Goal: Transaction & Acquisition: Purchase product/service

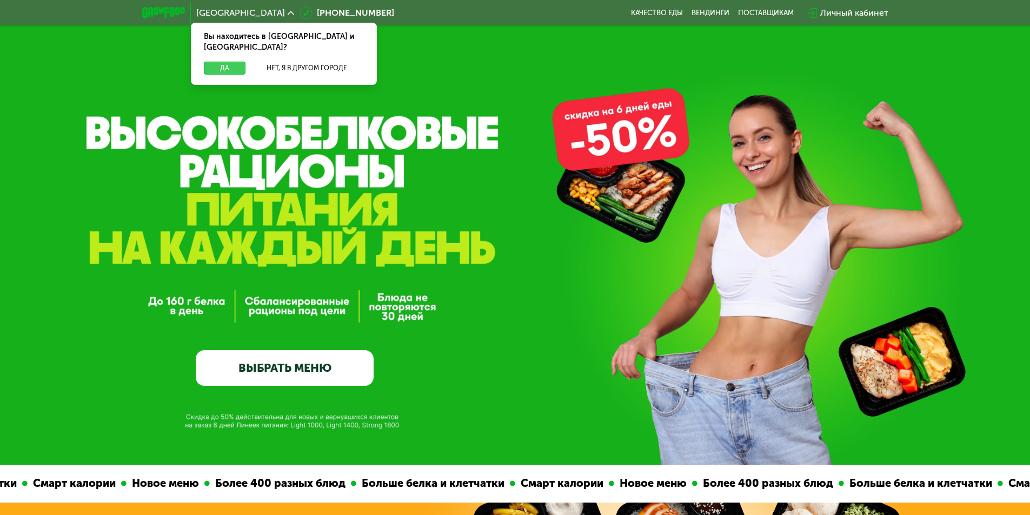
click at [221, 62] on button "Да" at bounding box center [225, 68] width 42 height 13
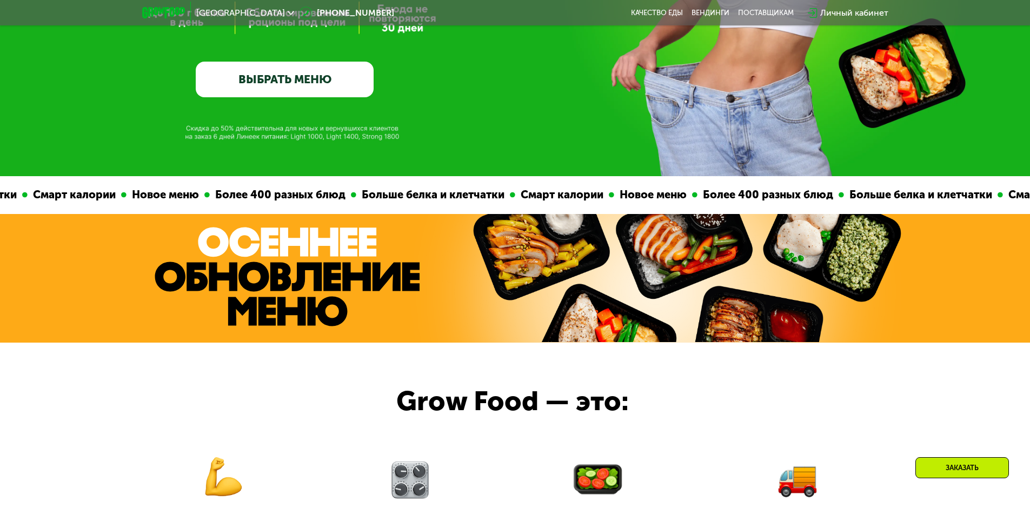
scroll to position [486, 0]
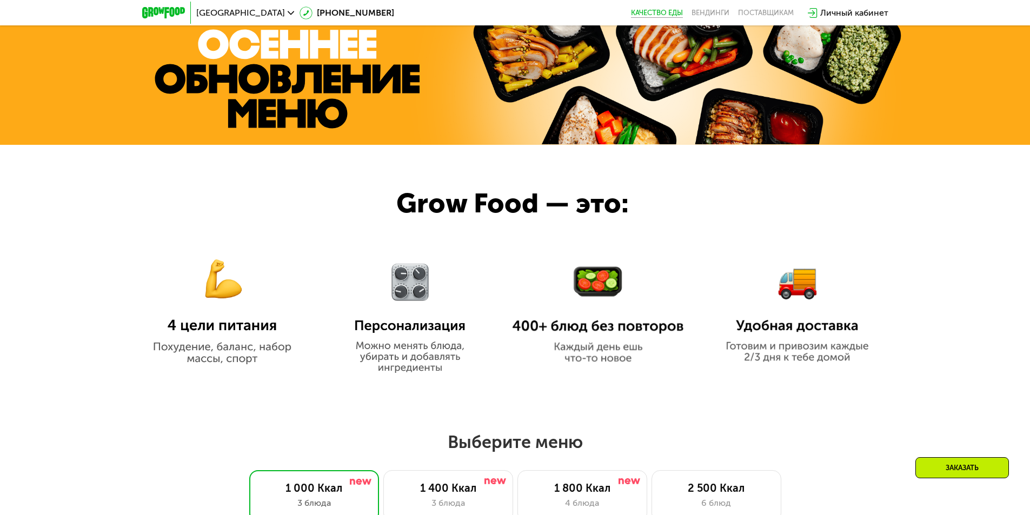
click at [670, 14] on link "Качество еды" at bounding box center [657, 13] width 52 height 9
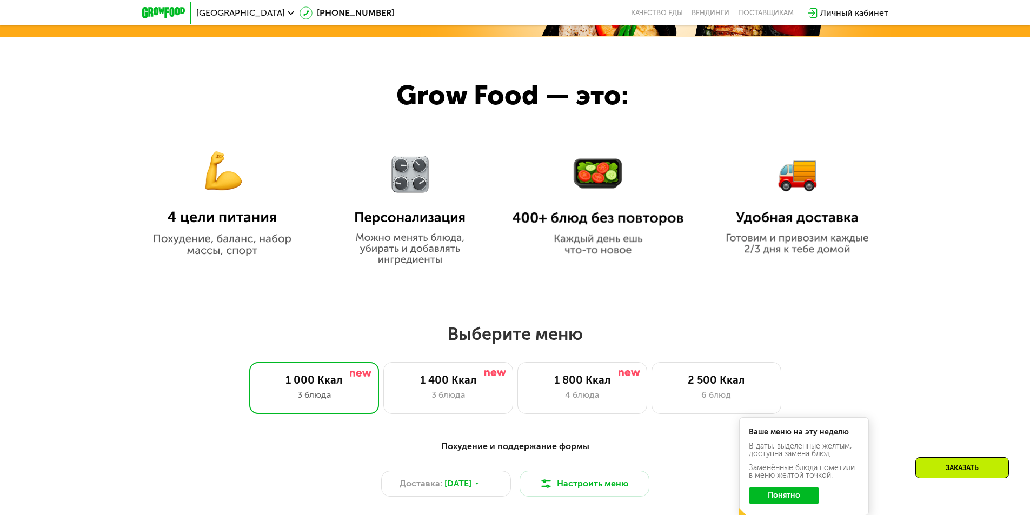
scroll to position [865, 0]
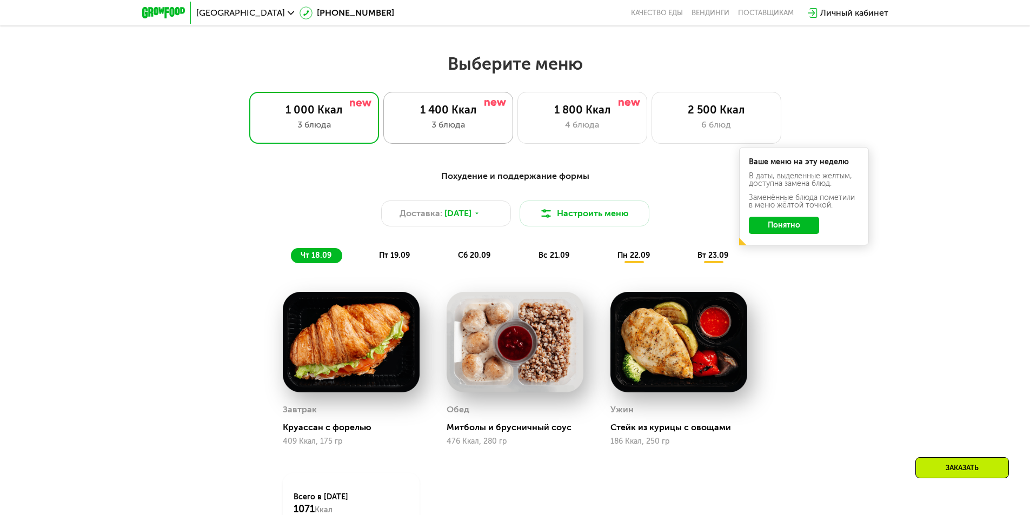
click at [449, 111] on div "1 400 Ккал" at bounding box center [448, 109] width 107 height 13
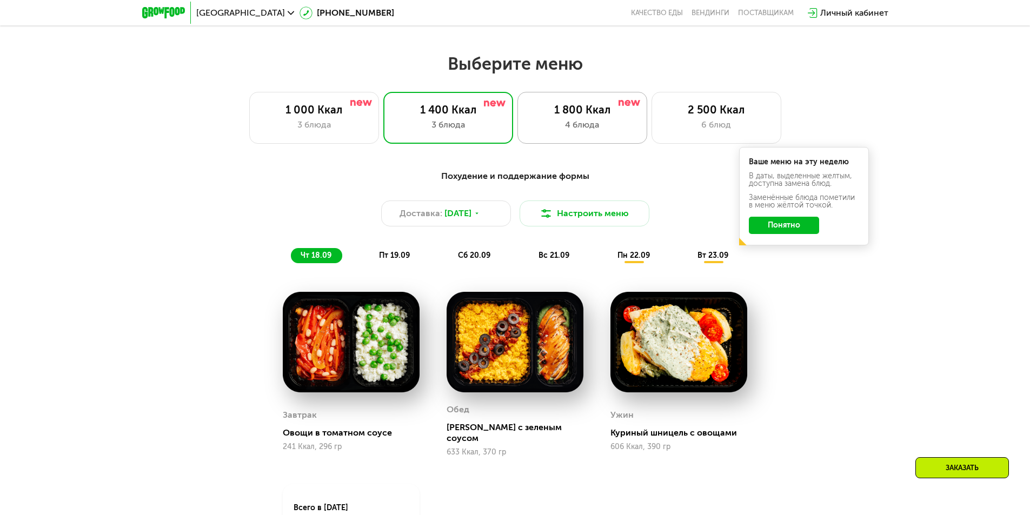
click at [552, 110] on div "1 800 Ккал" at bounding box center [582, 109] width 107 height 13
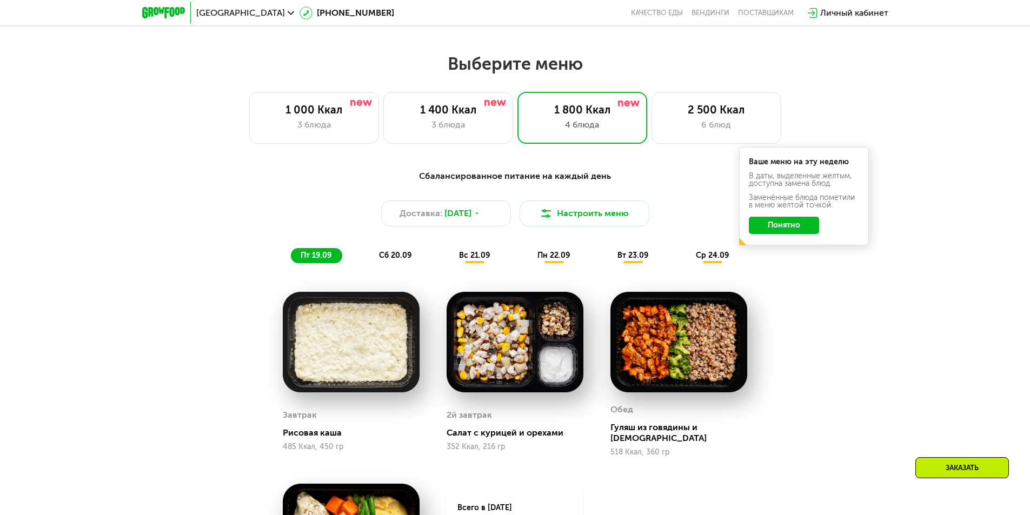
click at [197, 178] on div "Сбалансированное питание на каждый день" at bounding box center [515, 177] width 640 height 14
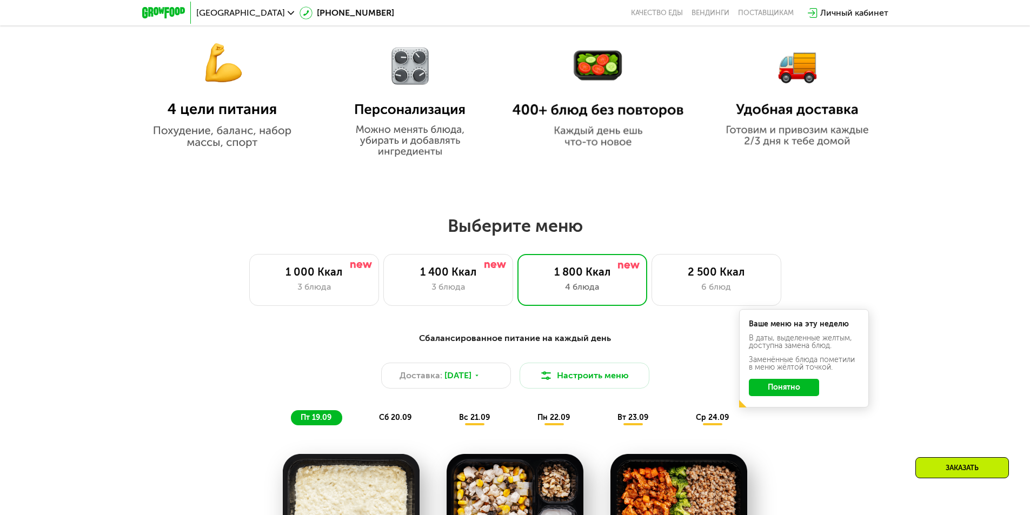
click at [218, 89] on img at bounding box center [221, 86] width 171 height 124
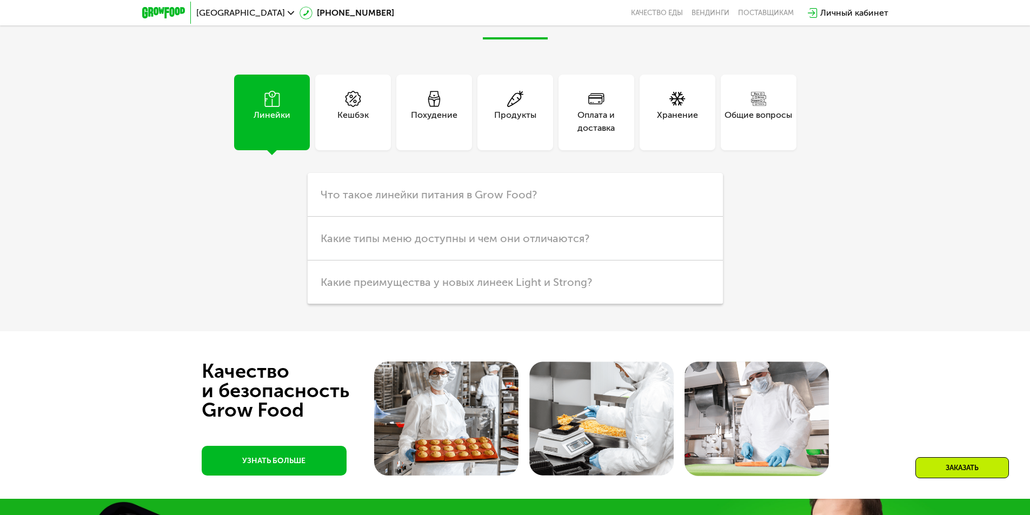
scroll to position [3135, 0]
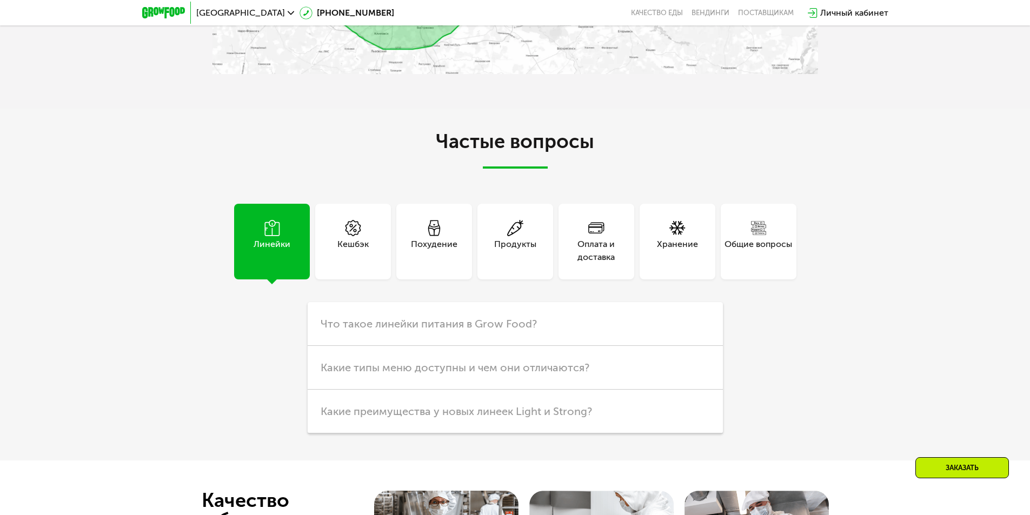
click at [418, 238] on div "Похудение" at bounding box center [434, 251] width 46 height 26
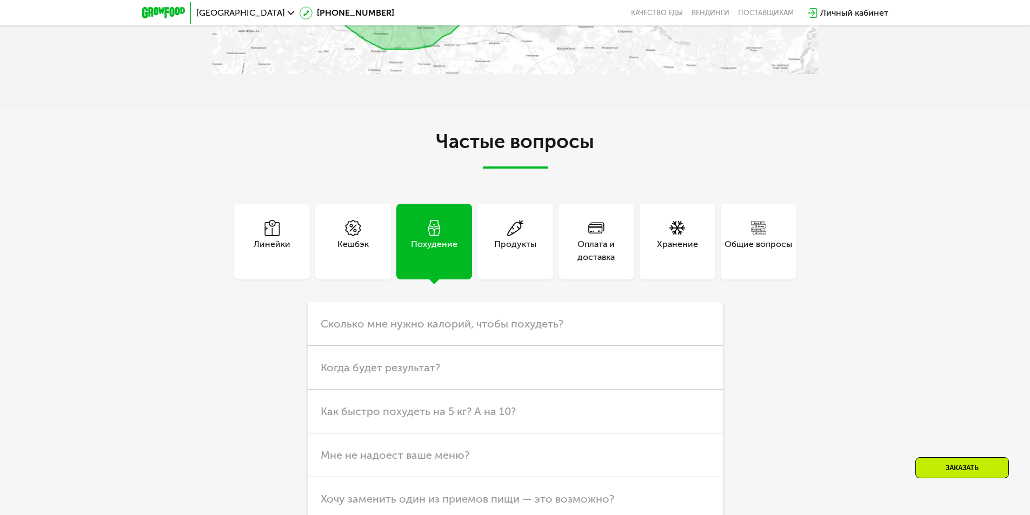
click at [266, 238] on div "Линейки" at bounding box center [271, 251] width 37 height 26
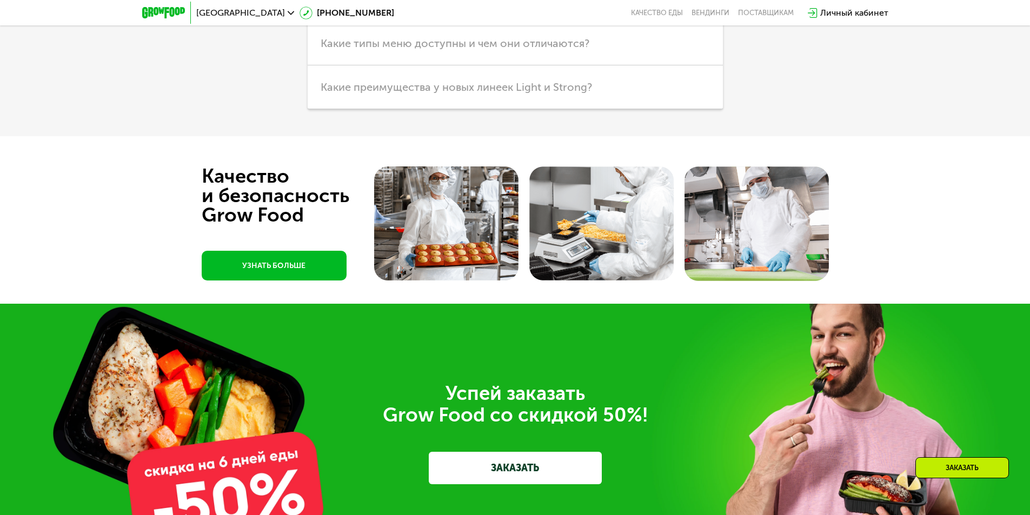
scroll to position [3189, 0]
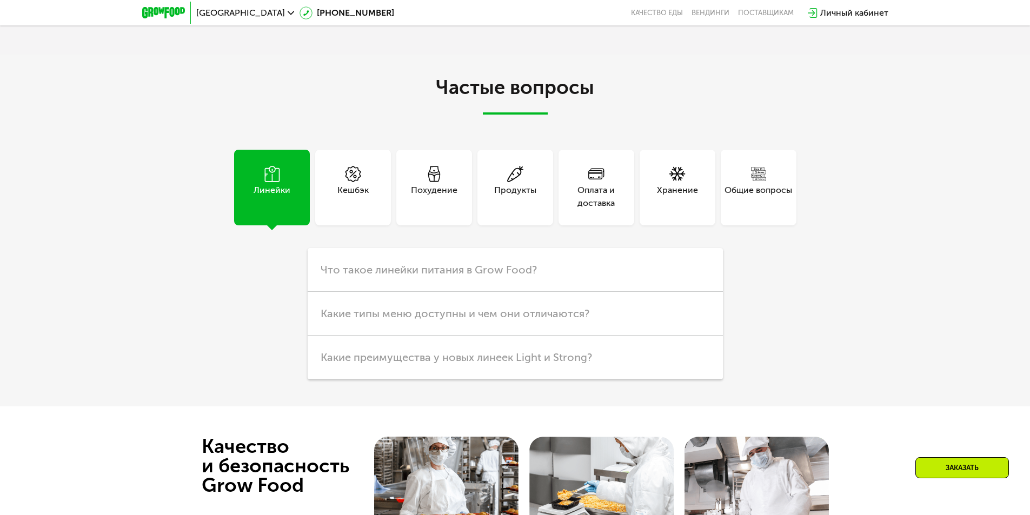
click at [415, 184] on div "Похудение" at bounding box center [434, 197] width 46 height 26
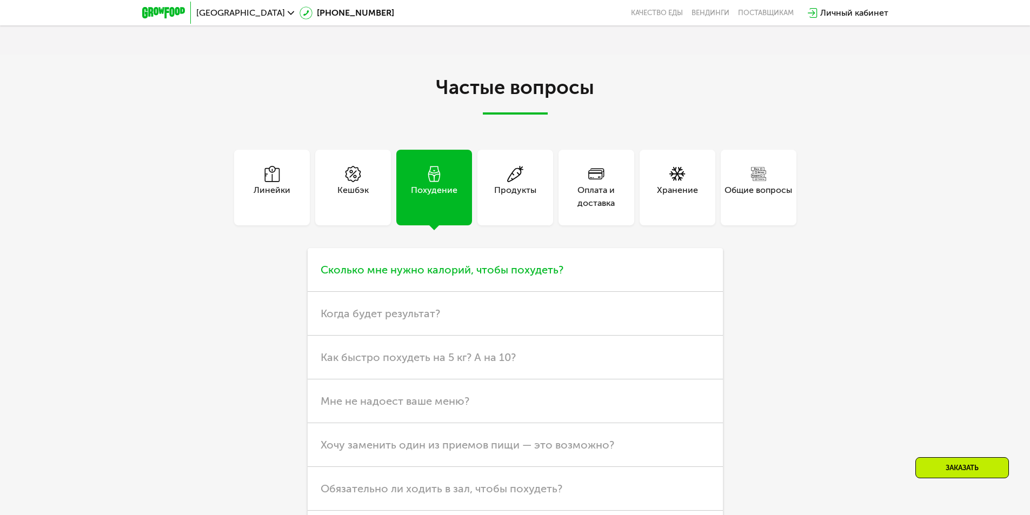
click at [495, 263] on span "Сколько мне нужно калорий, чтобы похудеть?" at bounding box center [442, 269] width 243 height 13
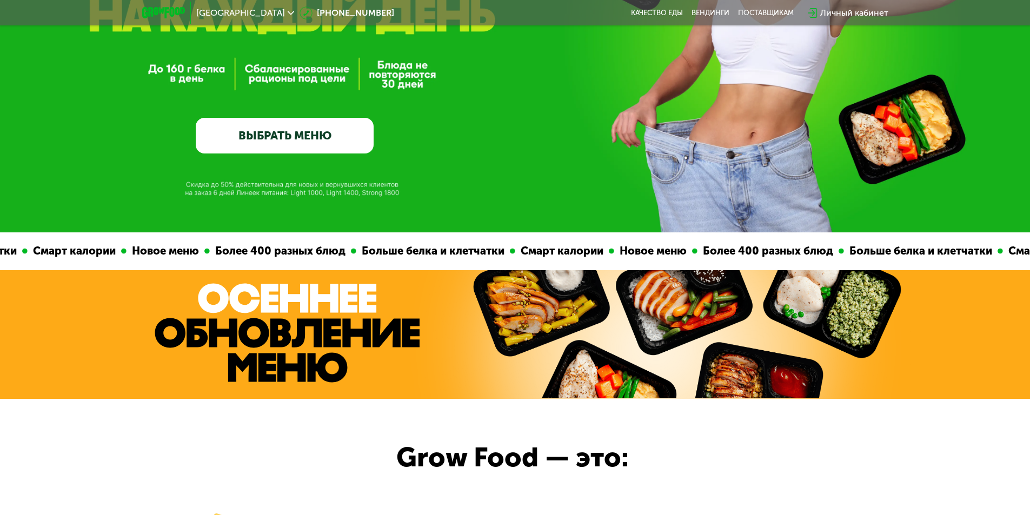
scroll to position [8, 0]
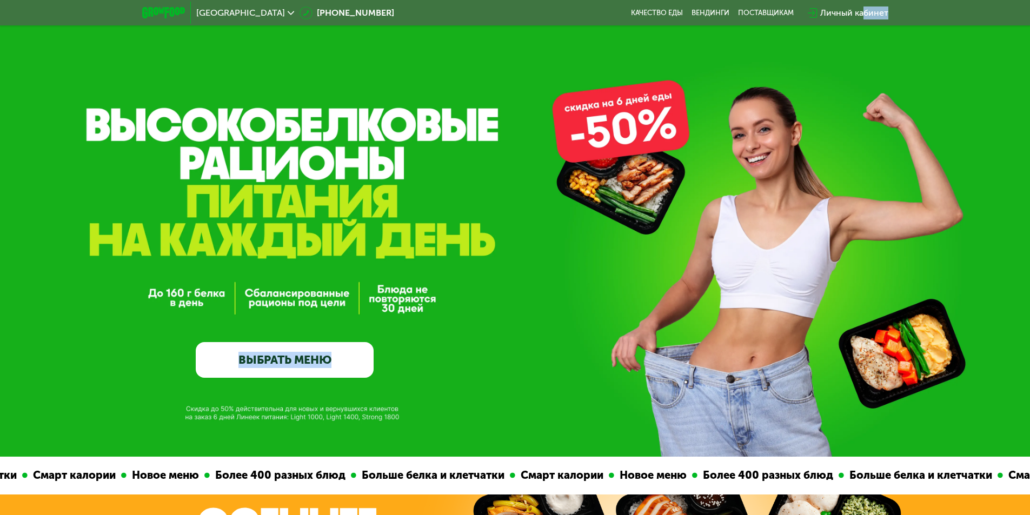
drag, startPoint x: 861, startPoint y: 14, endPoint x: 321, endPoint y: 304, distance: 613.5
click at [290, 365] on link "ВЫБРАТЬ МЕНЮ" at bounding box center [285, 360] width 178 height 36
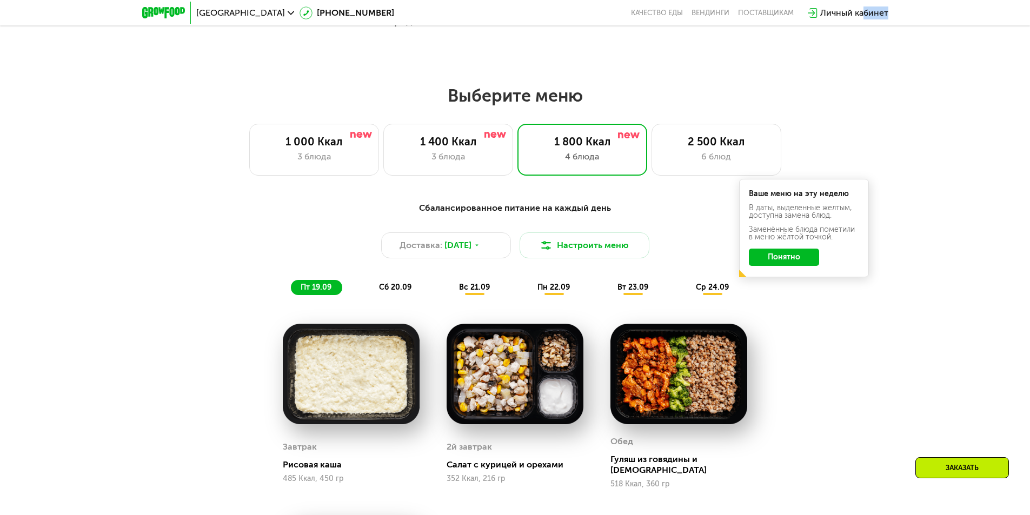
scroll to position [734, 0]
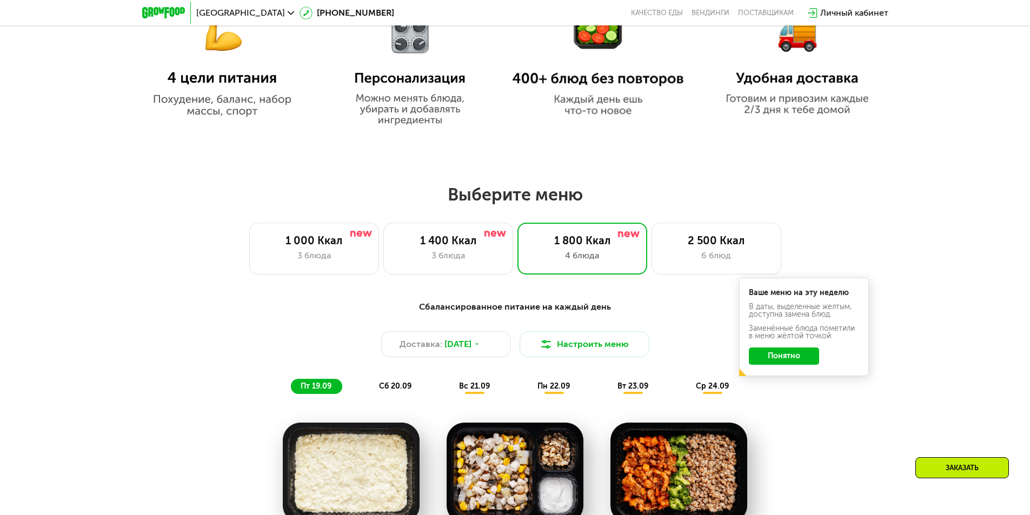
click at [583, 303] on div "Сбалансированное питание на каждый день Доставка: [DATE] Настроить меню пт 19.0…" at bounding box center [515, 347] width 653 height 106
click at [787, 357] on button "Понятно" at bounding box center [784, 356] width 70 height 17
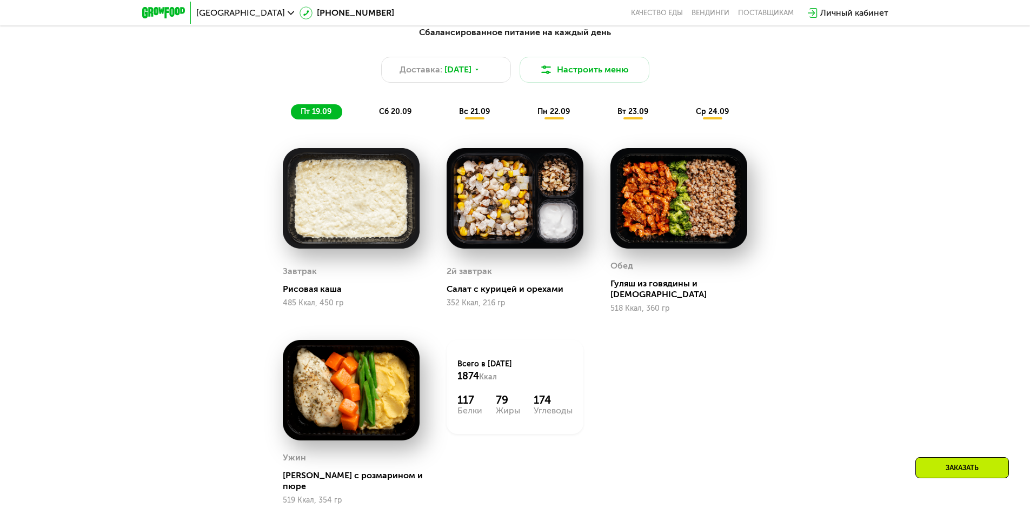
scroll to position [950, 0]
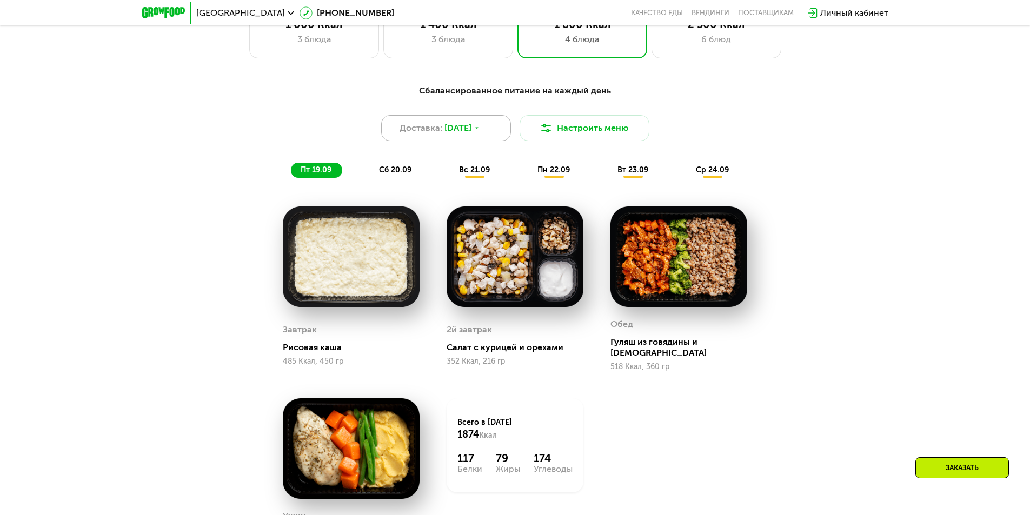
click at [497, 135] on div "Доставка: [DATE]" at bounding box center [446, 128] width 130 height 26
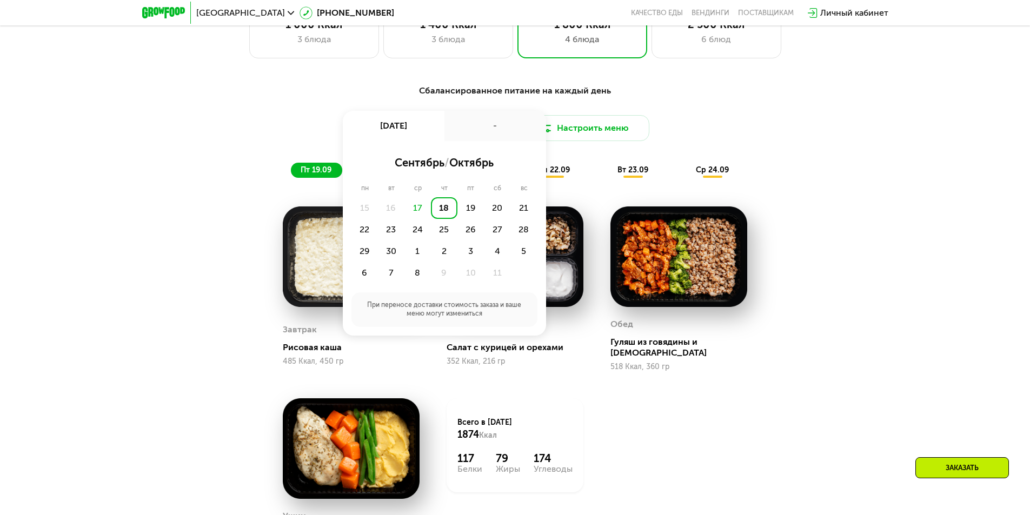
click at [500, 130] on div "-" at bounding box center [495, 126] width 102 height 30
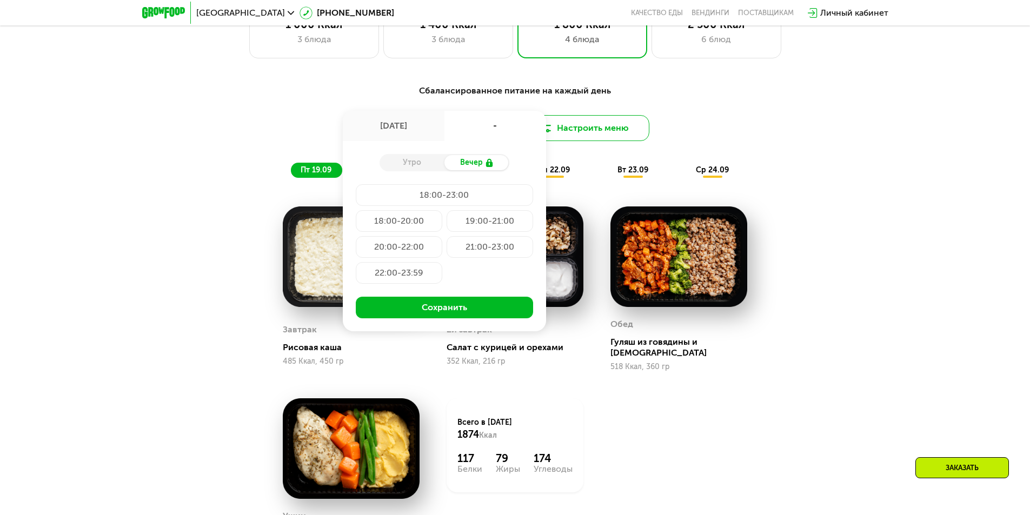
click at [602, 131] on button "Настроить меню" at bounding box center [584, 128] width 130 height 26
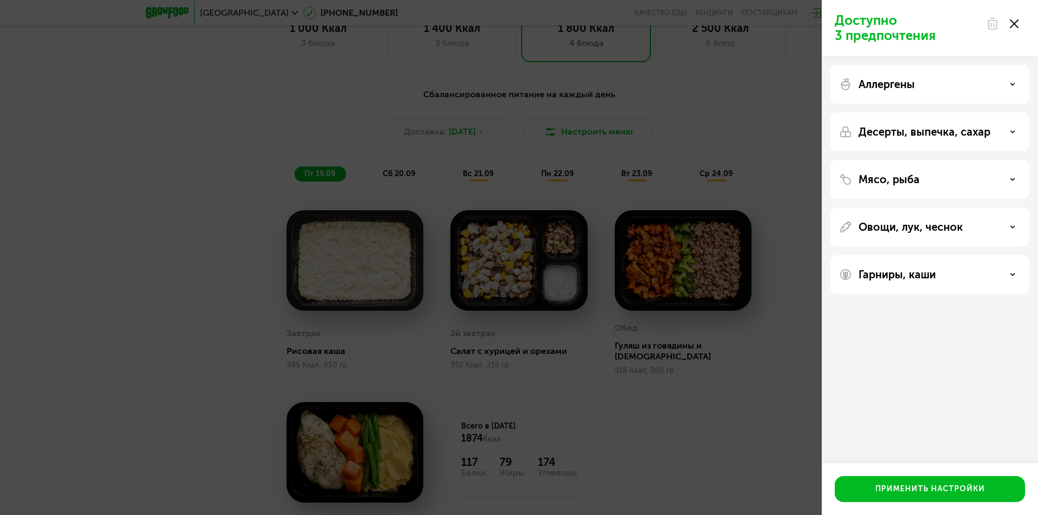
click at [912, 84] on p "Аллергены" at bounding box center [886, 84] width 56 height 13
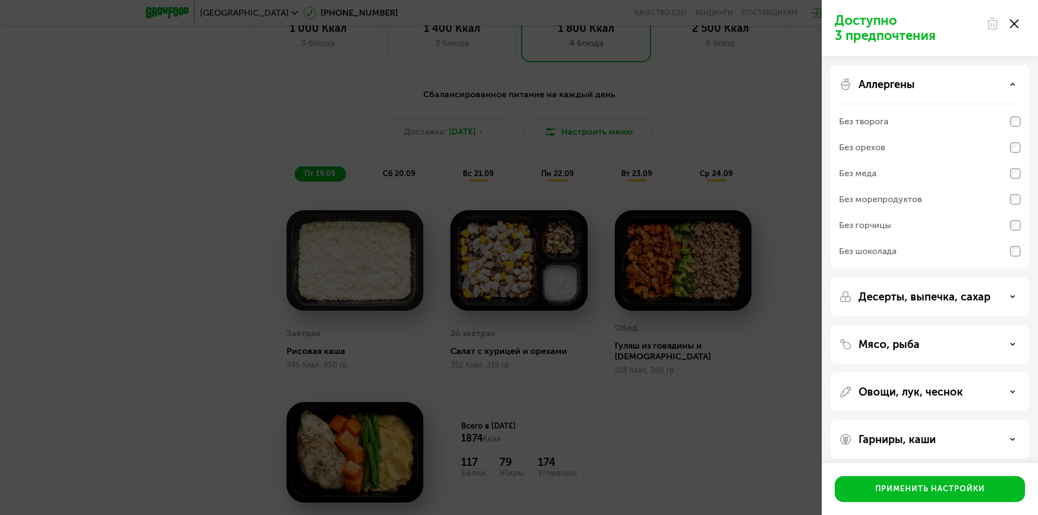
click at [912, 84] on p "Аллергены" at bounding box center [886, 84] width 56 height 13
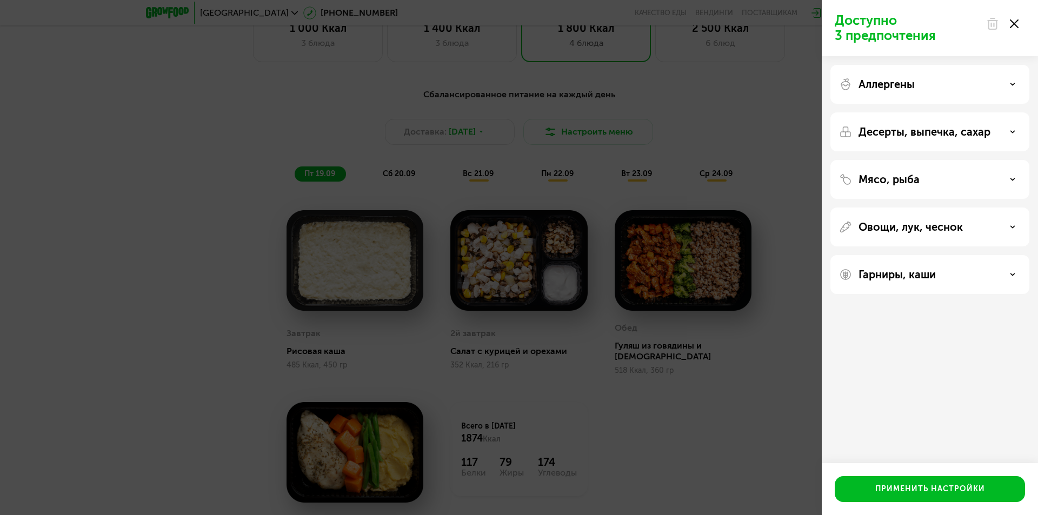
drag, startPoint x: 915, startPoint y: 114, endPoint x: 925, endPoint y: 135, distance: 23.0
click at [916, 118] on div "Десерты, выпечка, сахар" at bounding box center [929, 131] width 199 height 39
click at [926, 136] on p "Десерты, выпечка, сахар" at bounding box center [924, 131] width 132 height 13
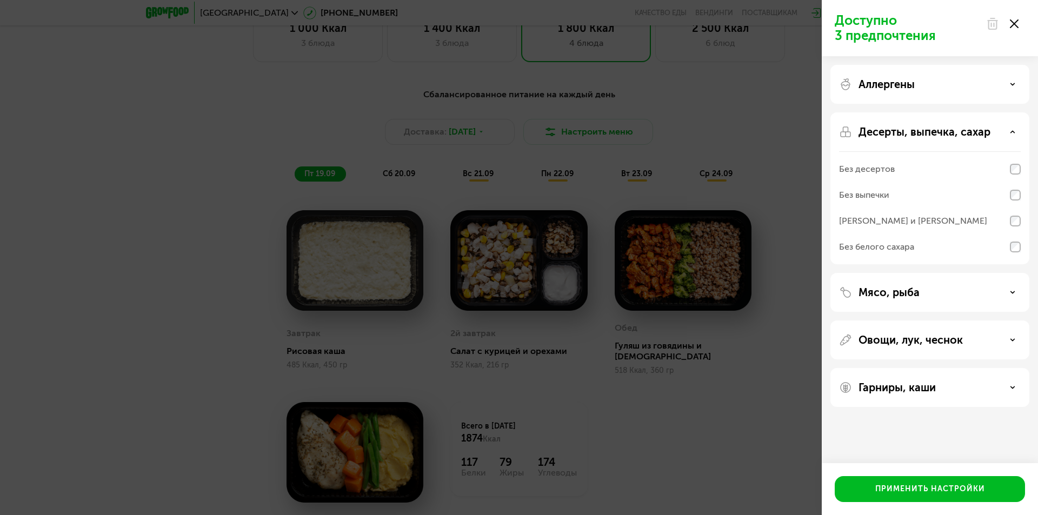
click at [879, 251] on div "Без белого сахара" at bounding box center [876, 247] width 75 height 13
click at [879, 220] on div "[PERSON_NAME] и [PERSON_NAME]" at bounding box center [913, 221] width 148 height 13
click at [884, 195] on div "Без выпечки" at bounding box center [864, 195] width 50 height 13
click at [806, 198] on div "Предпочтения выбраны Аллергены Десерты, выпечка, сахар Без десертов Без выпечки…" at bounding box center [519, 257] width 1038 height 515
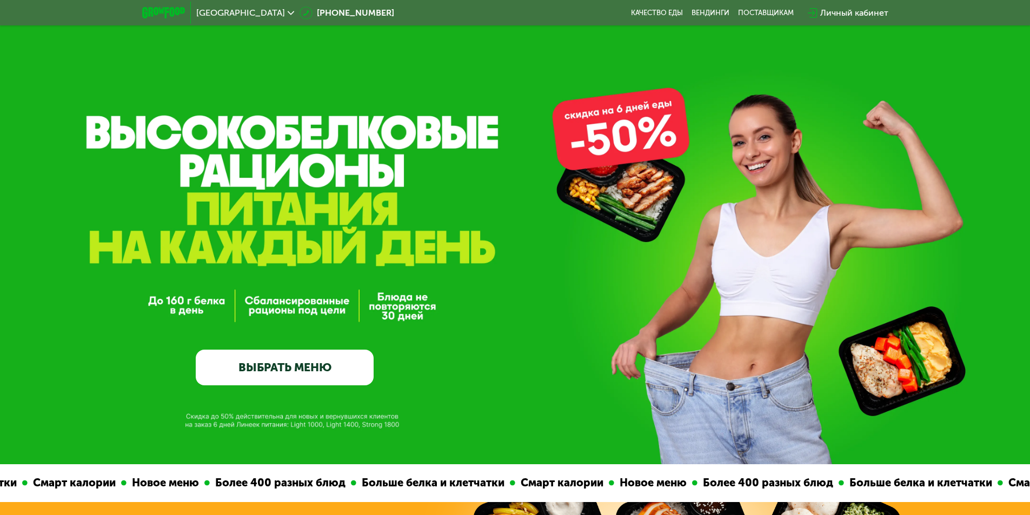
scroll to position [0, 0]
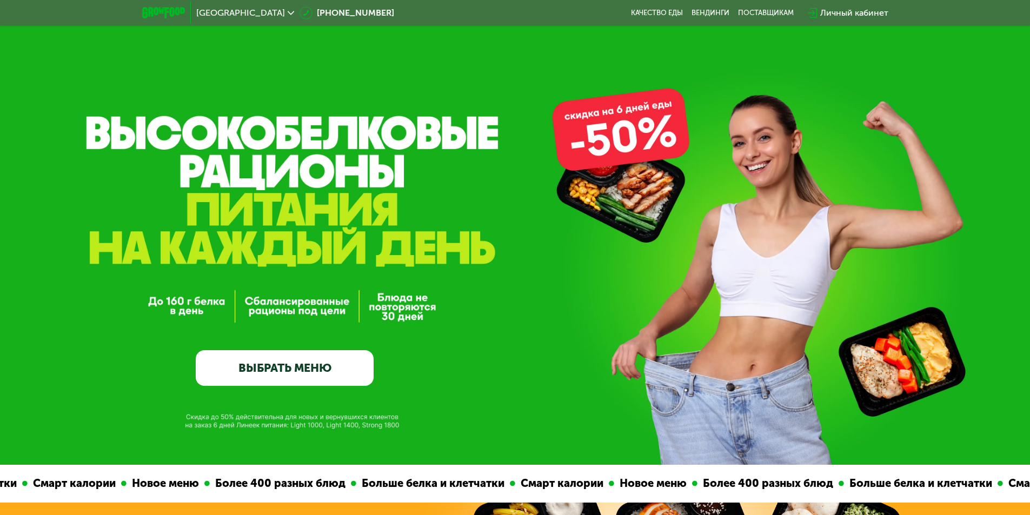
click at [839, 15] on div "Личный кабинет" at bounding box center [854, 12] width 68 height 13
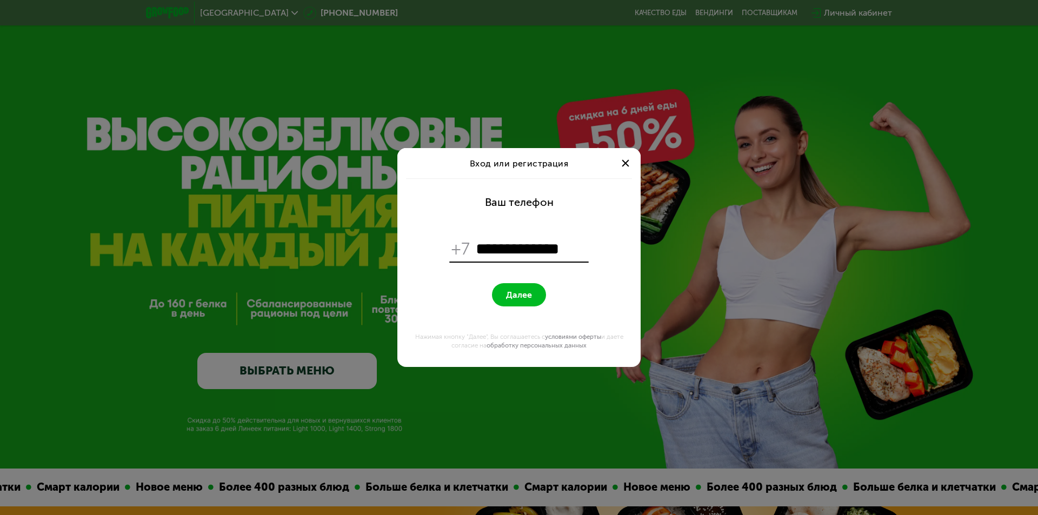
type input "**********"
click at [507, 283] on button "Далее" at bounding box center [519, 294] width 54 height 23
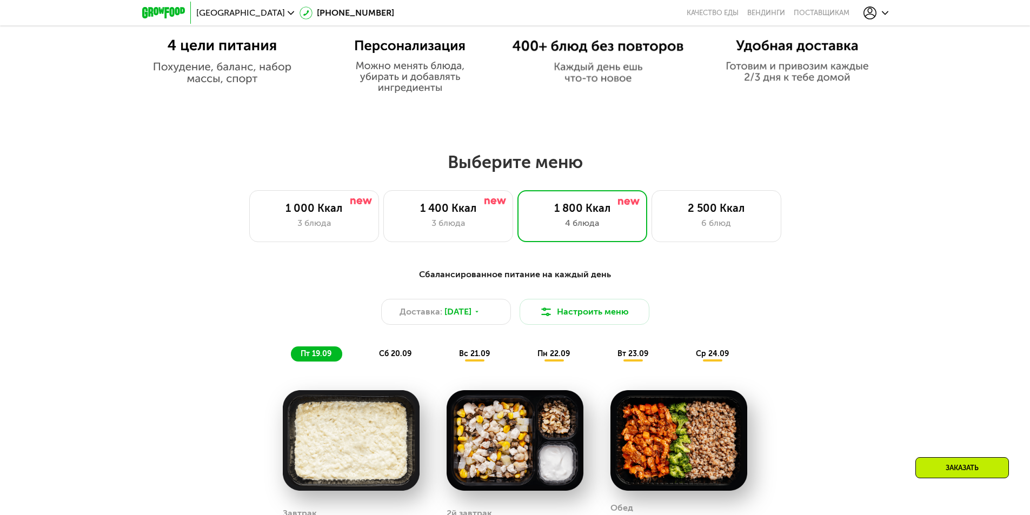
scroll to position [757, 0]
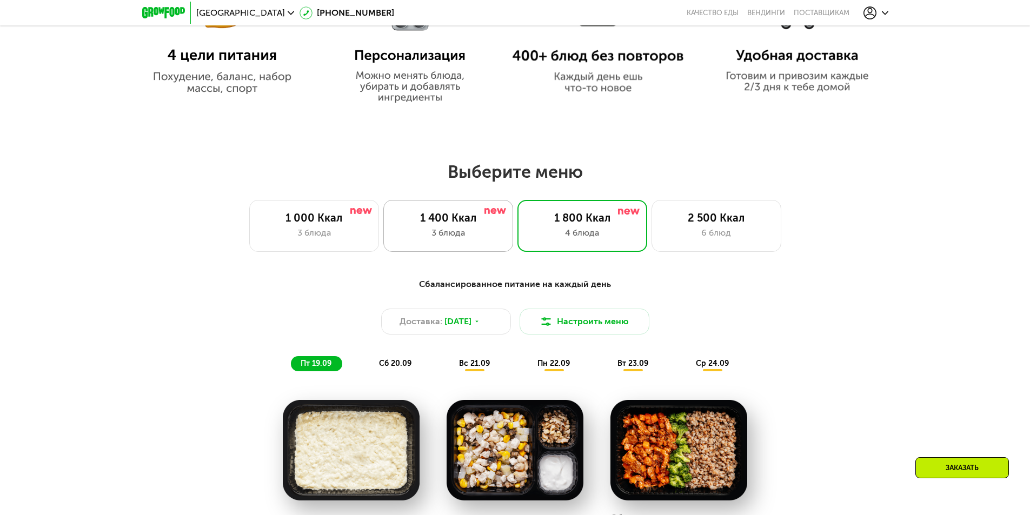
click at [478, 238] on div "3 блюда" at bounding box center [448, 232] width 107 height 13
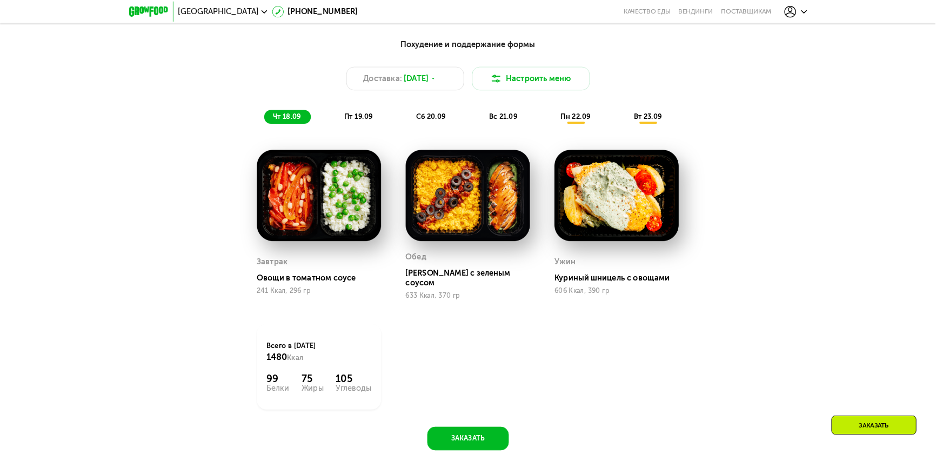
scroll to position [973, 0]
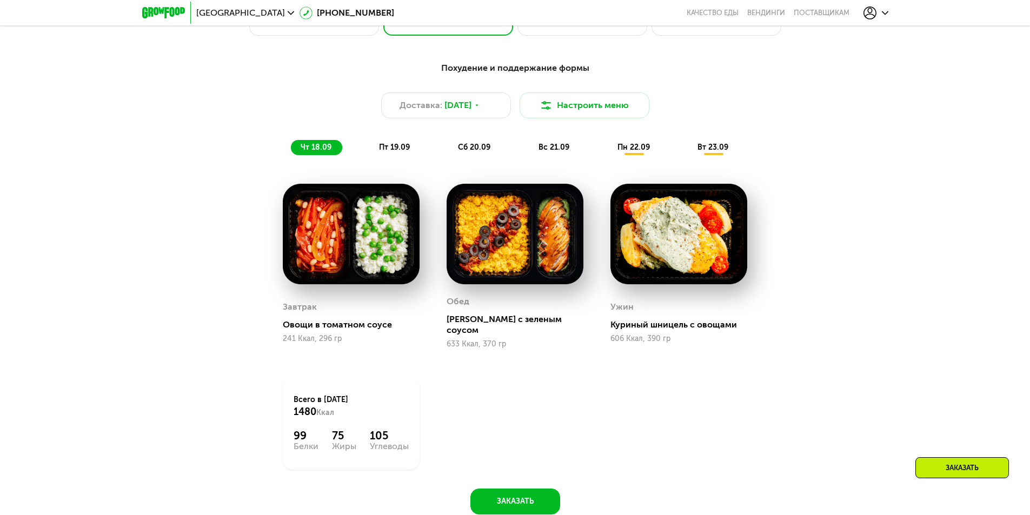
click at [388, 152] on span "пт 19.09" at bounding box center [394, 147] width 31 height 9
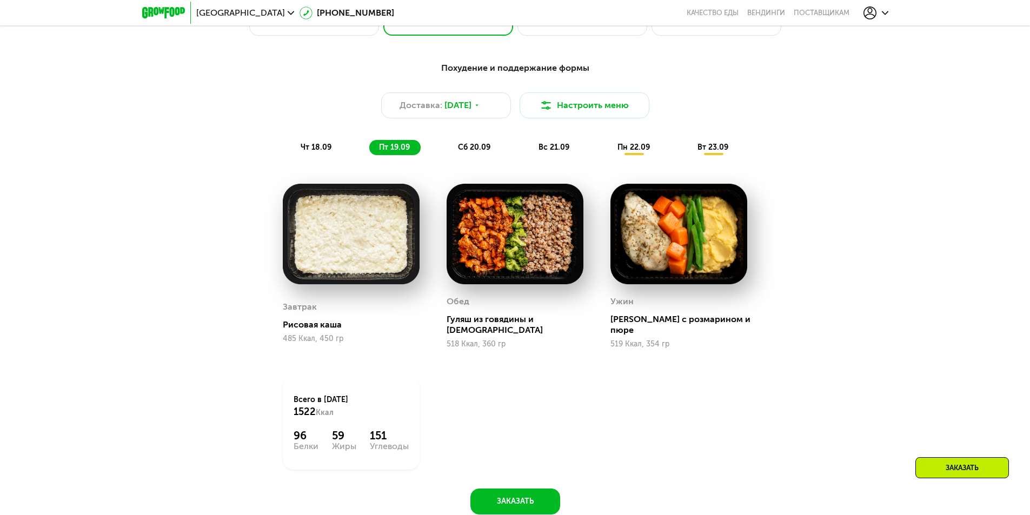
click at [469, 144] on div "сб 20.09" at bounding box center [474, 147] width 53 height 15
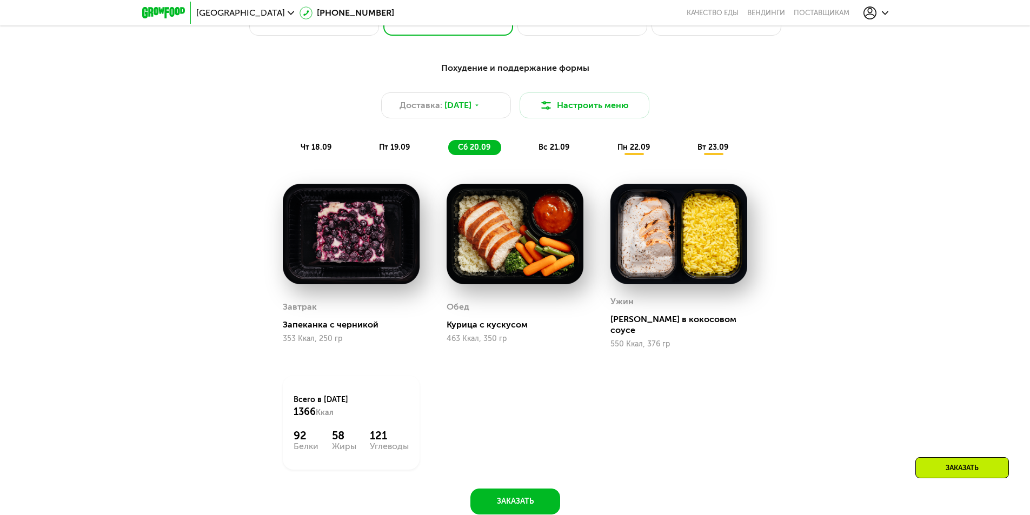
click at [556, 151] on span "вс 21.09" at bounding box center [553, 147] width 31 height 9
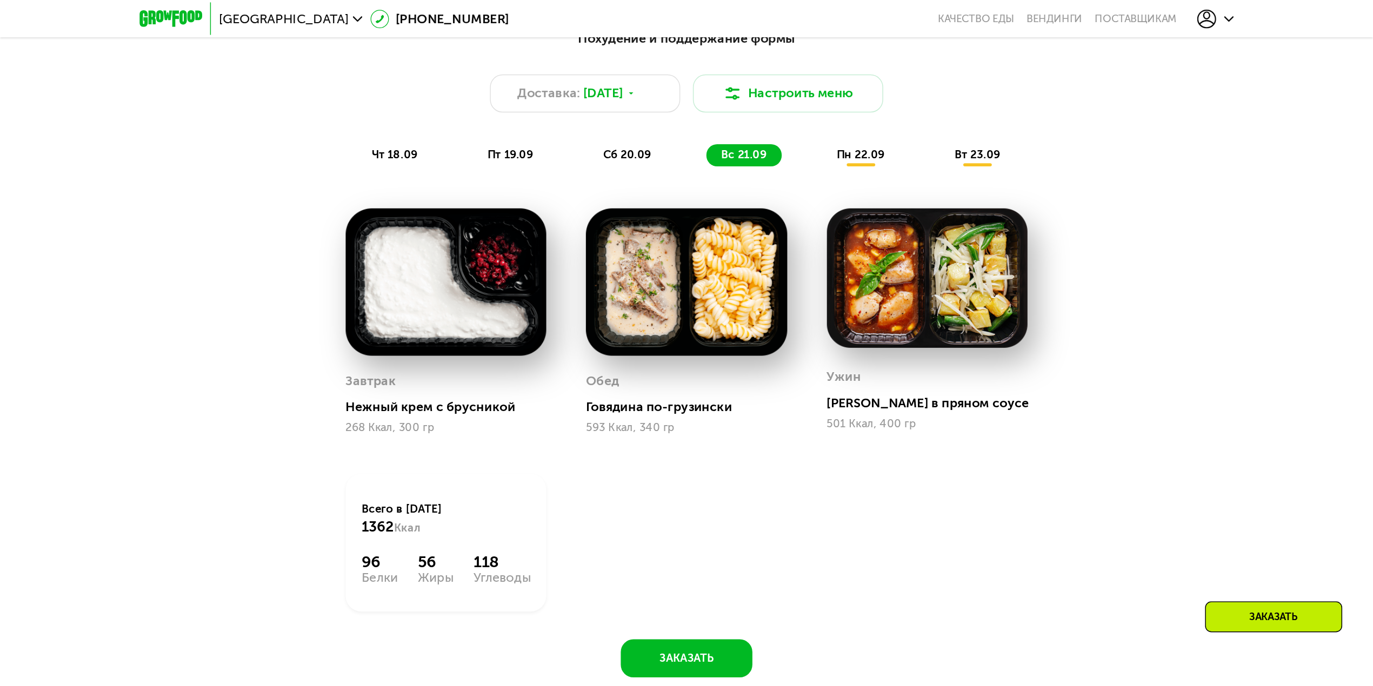
scroll to position [937, 0]
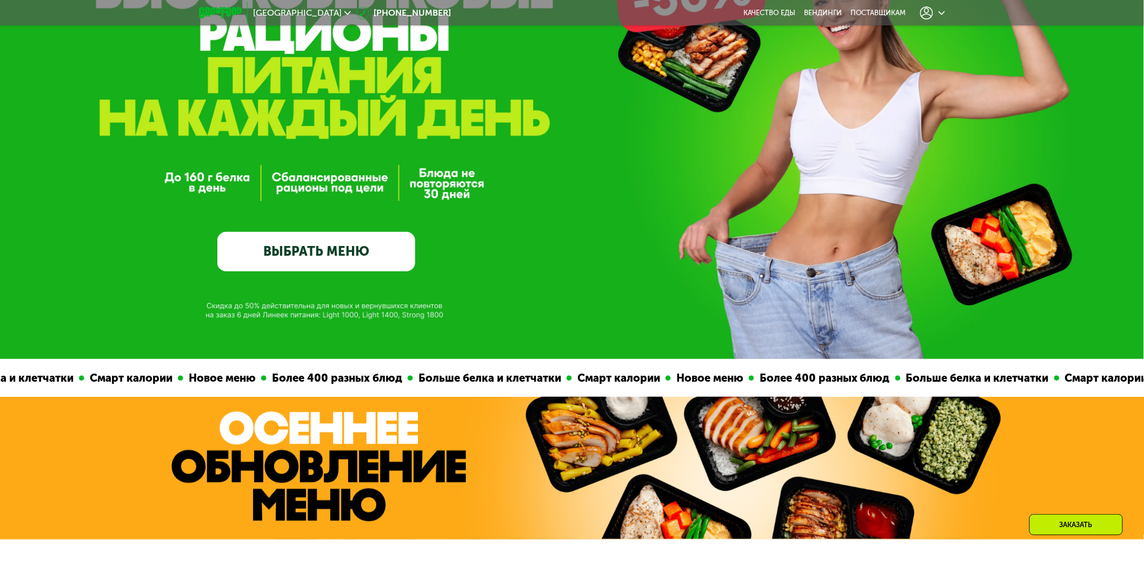
scroll to position [0, 0]
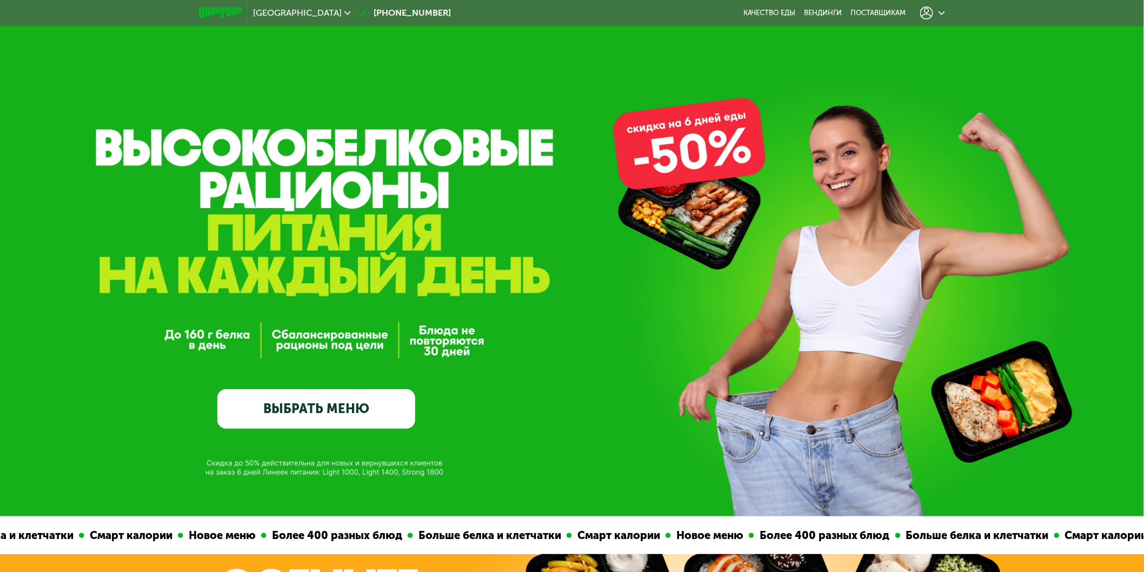
click at [940, 10] on icon at bounding box center [941, 13] width 6 height 6
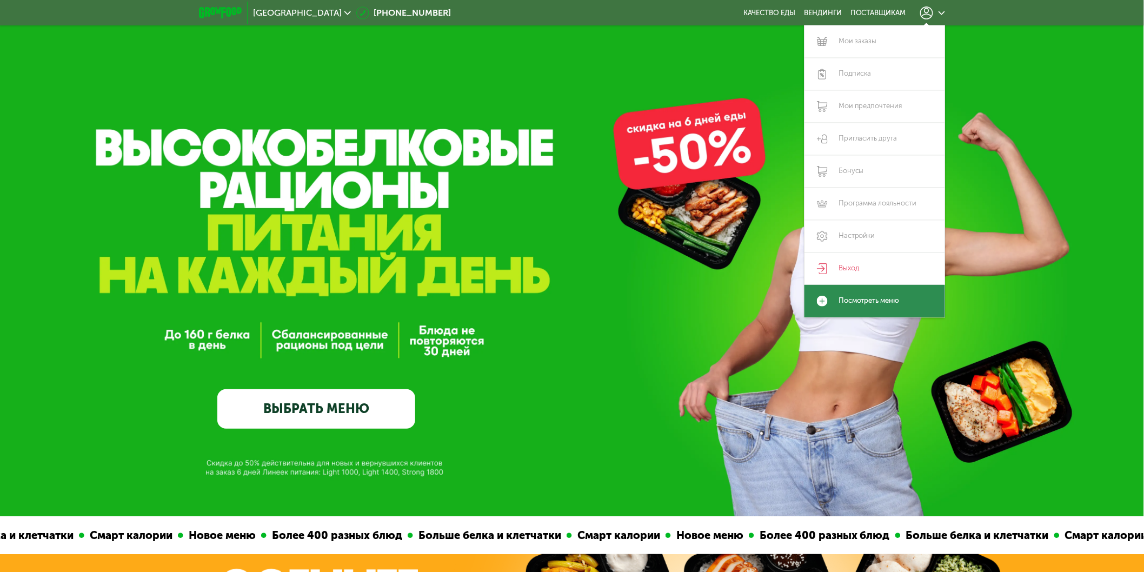
click at [846, 303] on link "Посмотреть меню" at bounding box center [874, 301] width 141 height 32
click at [852, 42] on link "Мои заказы" at bounding box center [874, 41] width 141 height 32
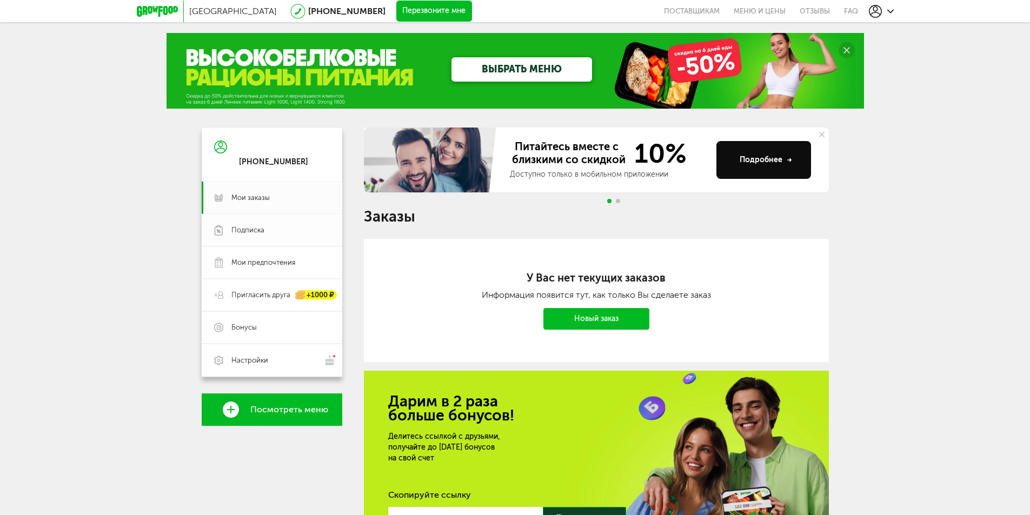
click at [258, 229] on span "Подписка" at bounding box center [247, 230] width 33 height 10
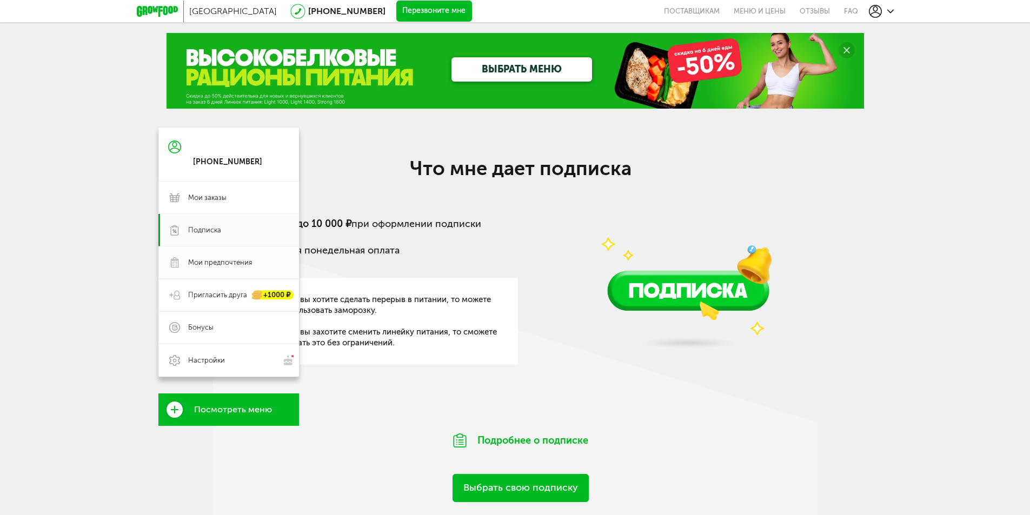
click at [227, 260] on span "Мои предпочтения" at bounding box center [220, 263] width 64 height 10
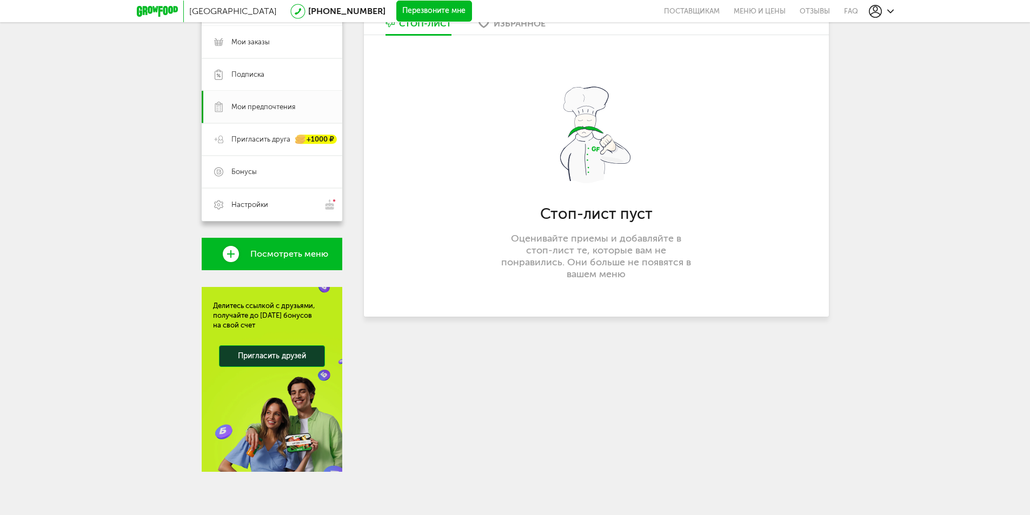
scroll to position [48, 0]
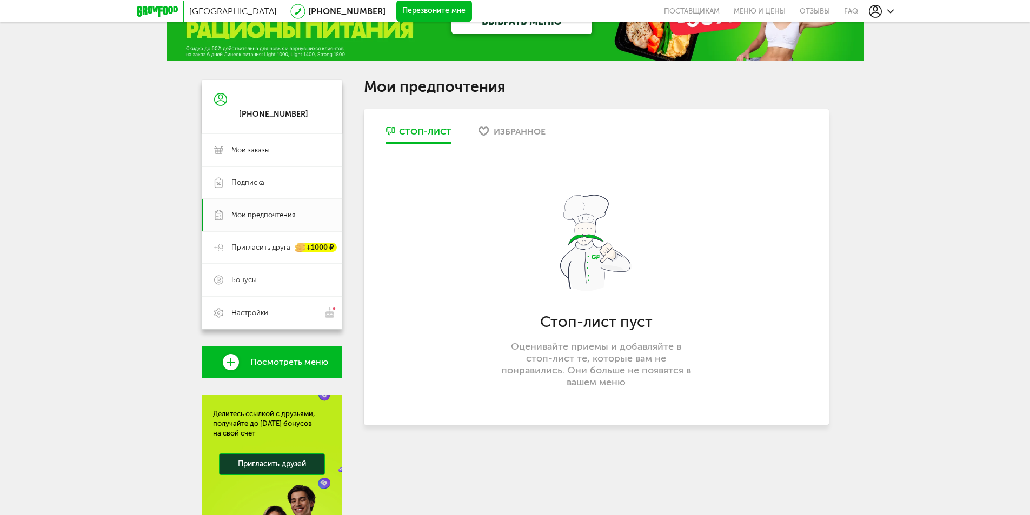
click at [219, 101] on use at bounding box center [220, 99] width 13 height 13
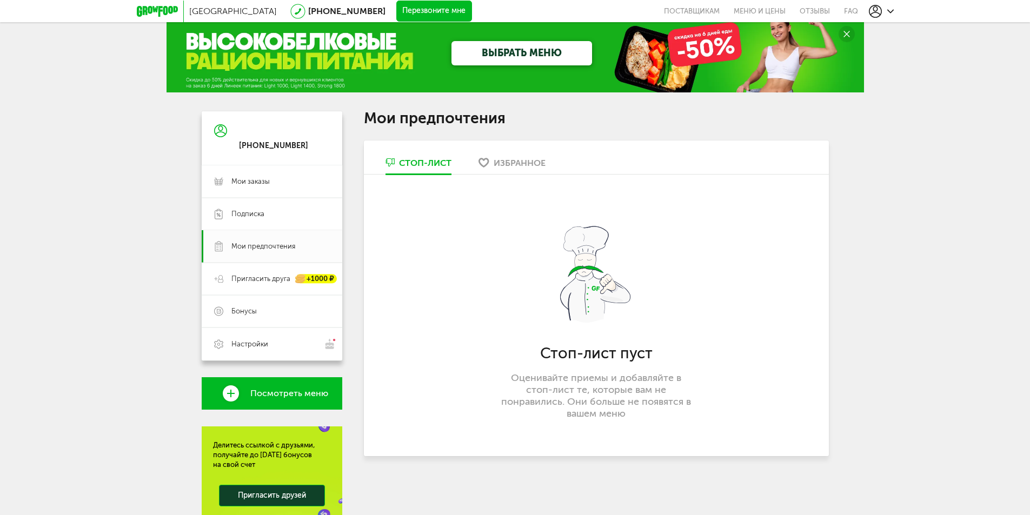
scroll to position [0, 0]
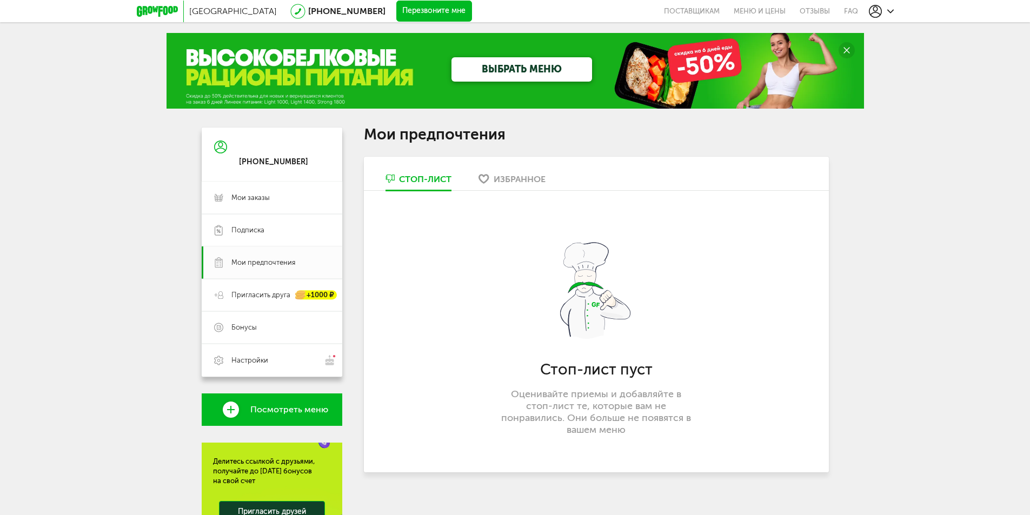
click at [500, 70] on link "ВЫБРАТЬ МЕНЮ" at bounding box center [521, 69] width 141 height 24
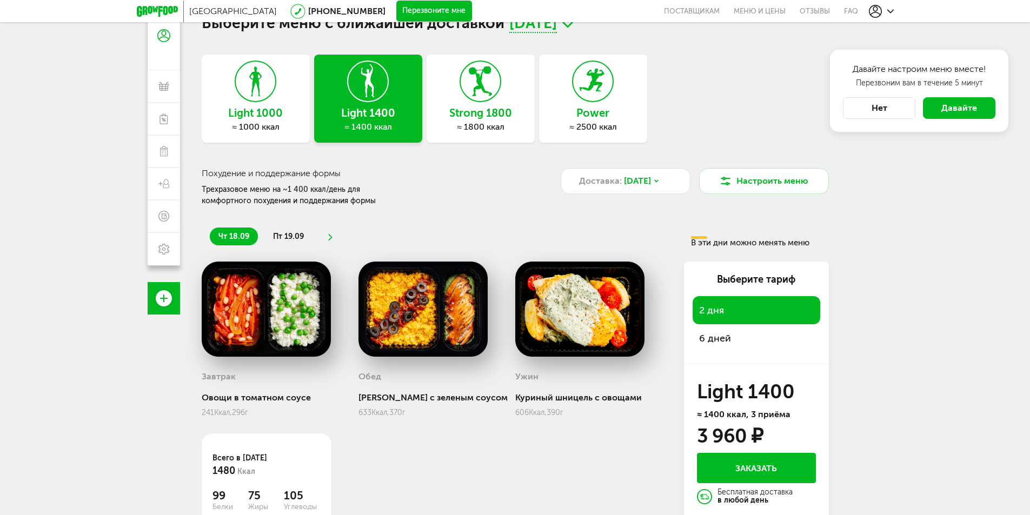
scroll to position [95, 0]
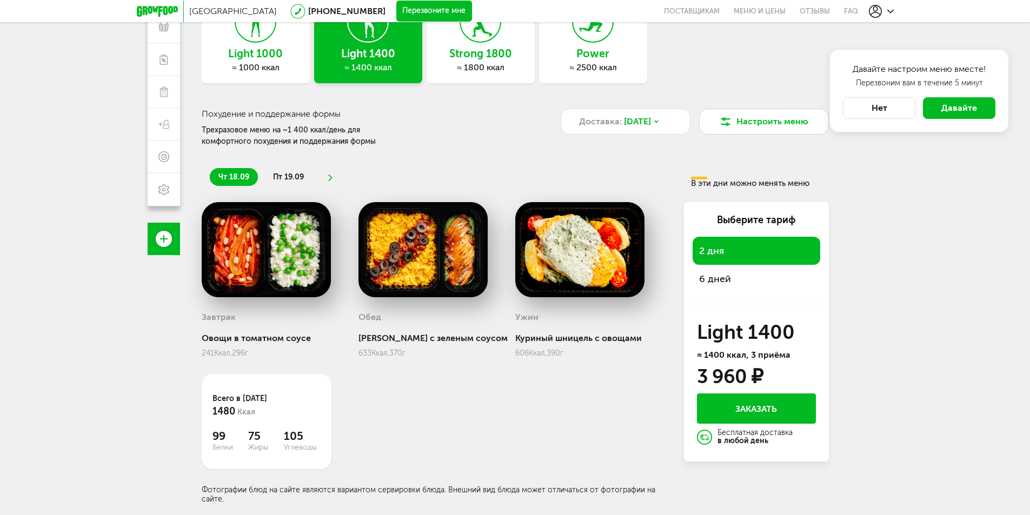
click at [751, 283] on span "6 дней" at bounding box center [756, 278] width 115 height 15
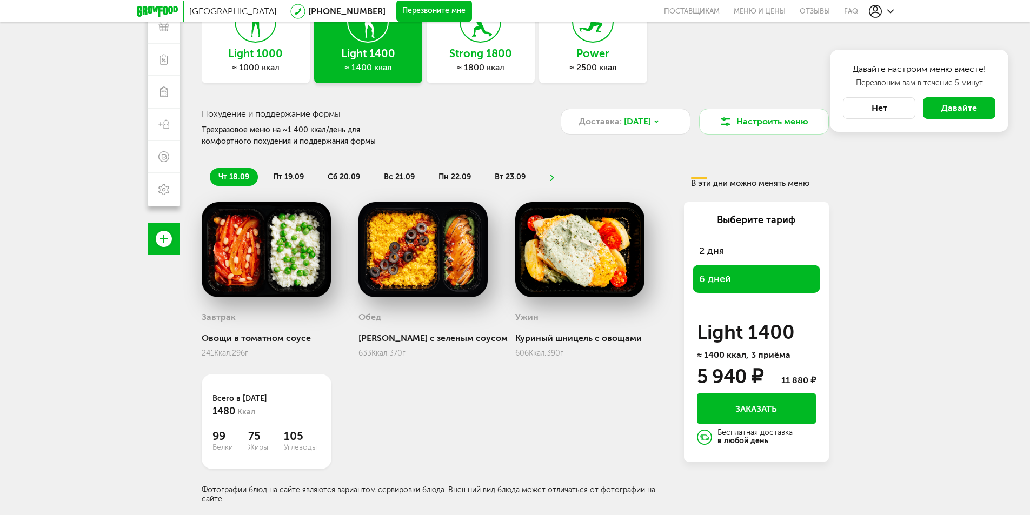
click at [291, 177] on span "пт 19.09" at bounding box center [288, 176] width 31 height 9
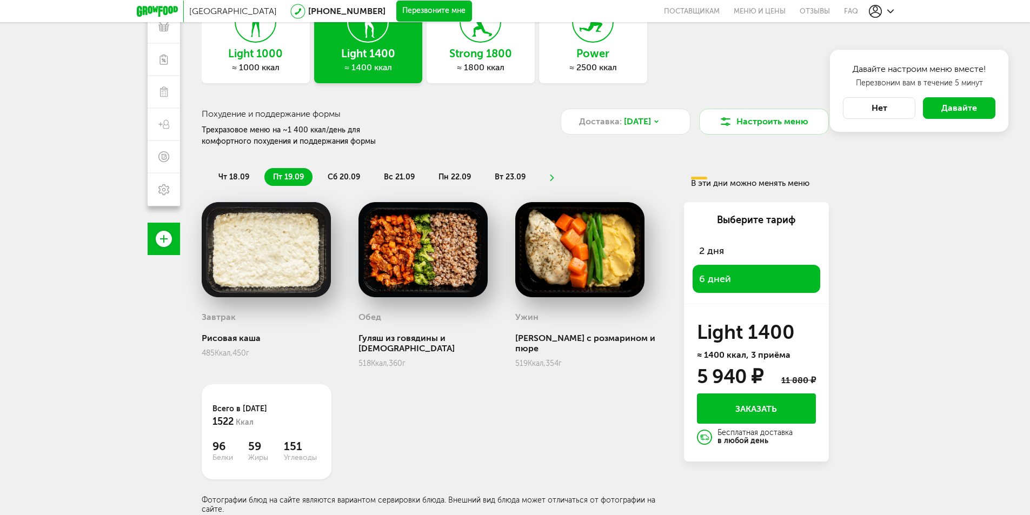
click at [334, 180] on span "сб 20.09" at bounding box center [344, 176] width 32 height 9
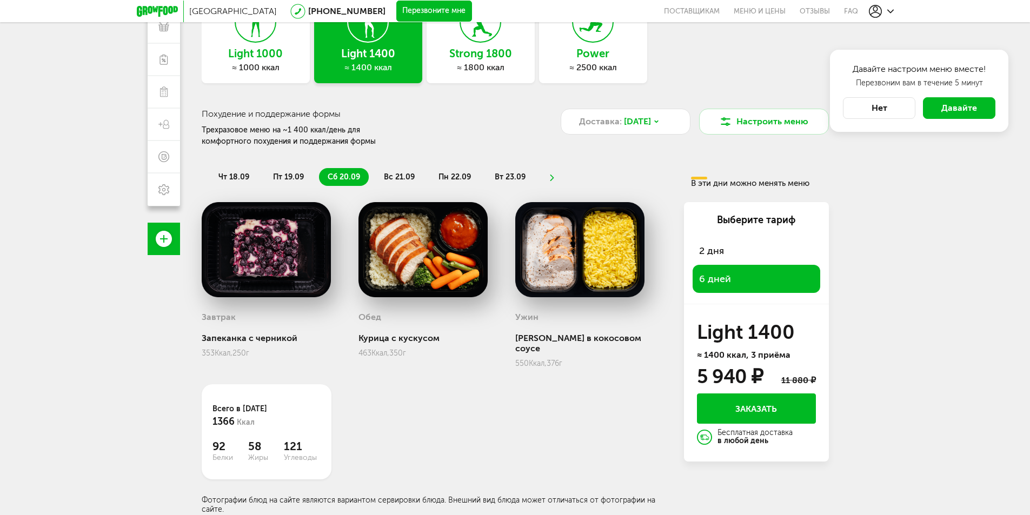
click at [389, 178] on span "вс 21.09" at bounding box center [399, 176] width 31 height 9
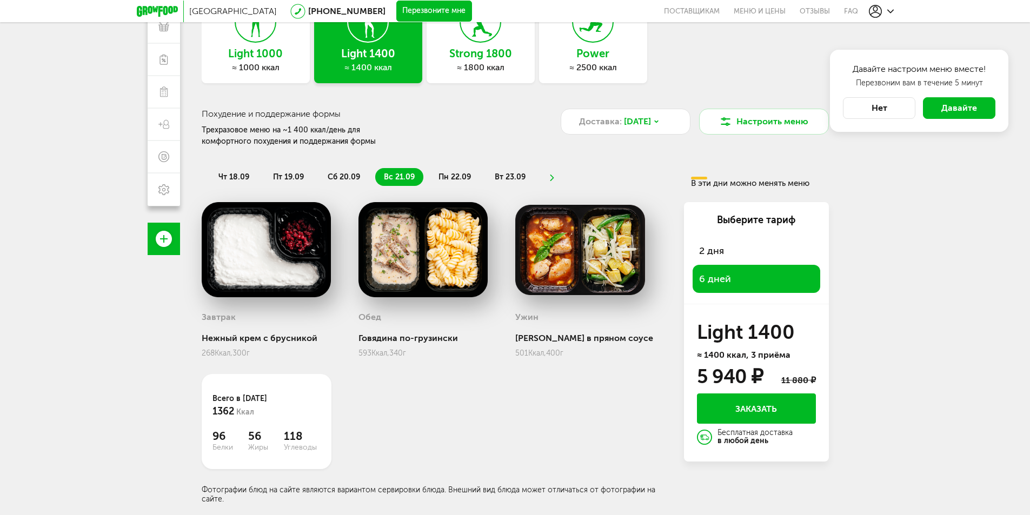
click at [463, 38] on icon at bounding box center [479, 22] width 39 height 41
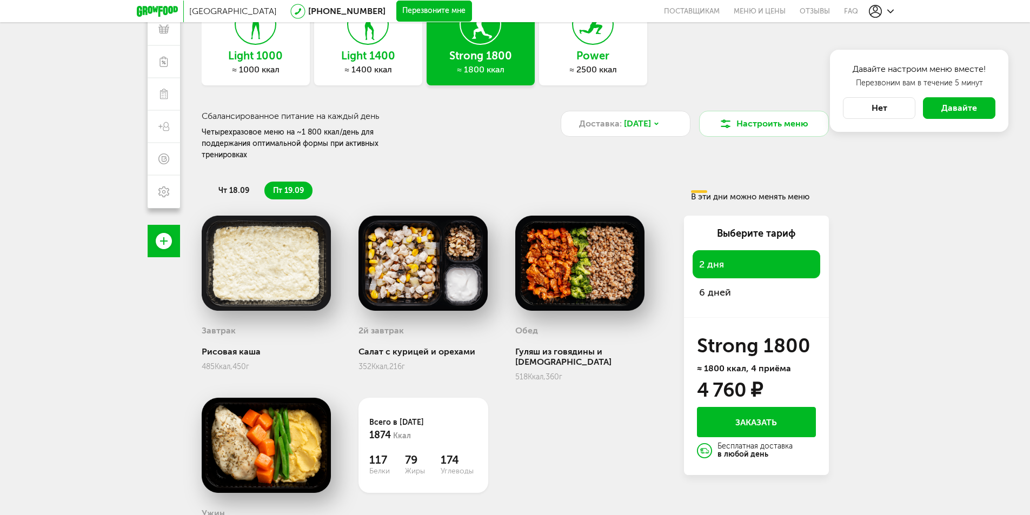
scroll to position [145, 0]
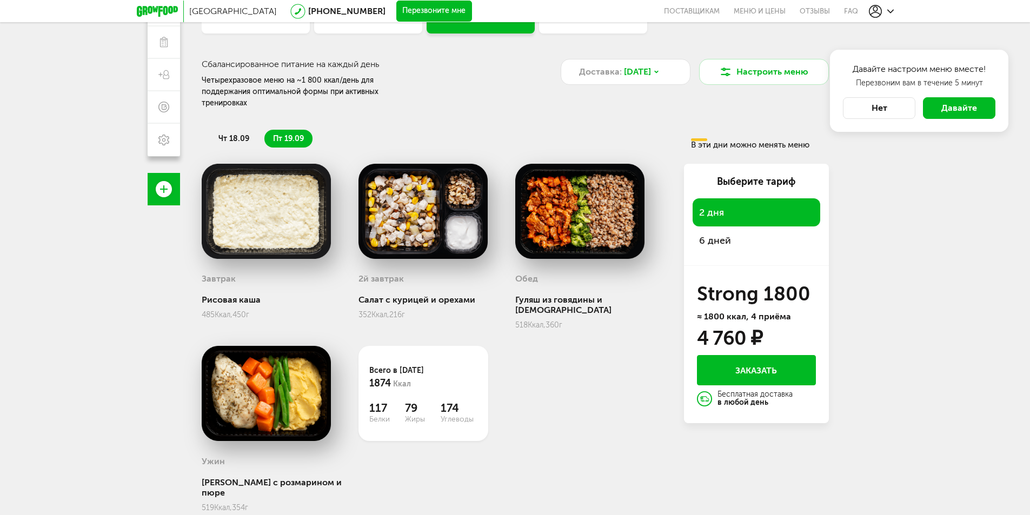
click at [231, 134] on span "чт 18.09" at bounding box center [233, 138] width 31 height 9
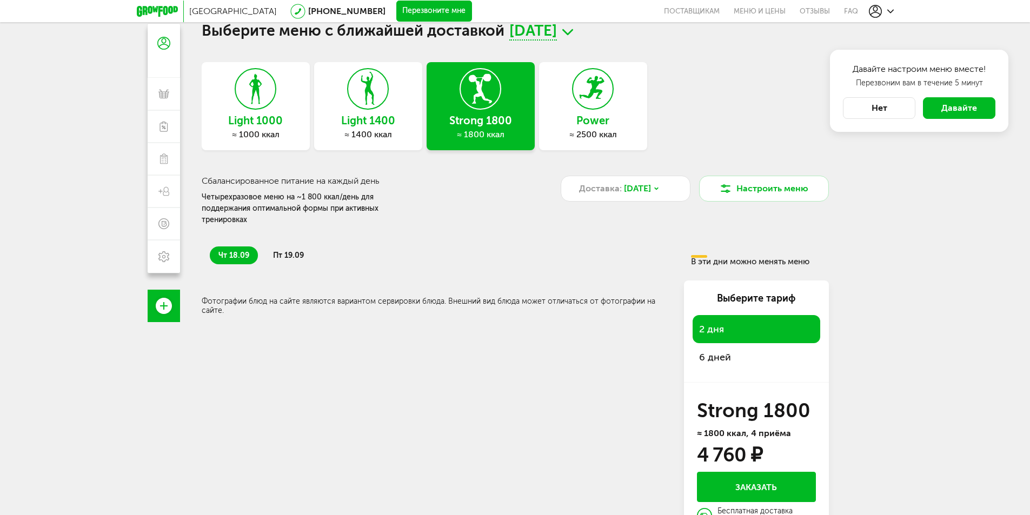
scroll to position [0, 0]
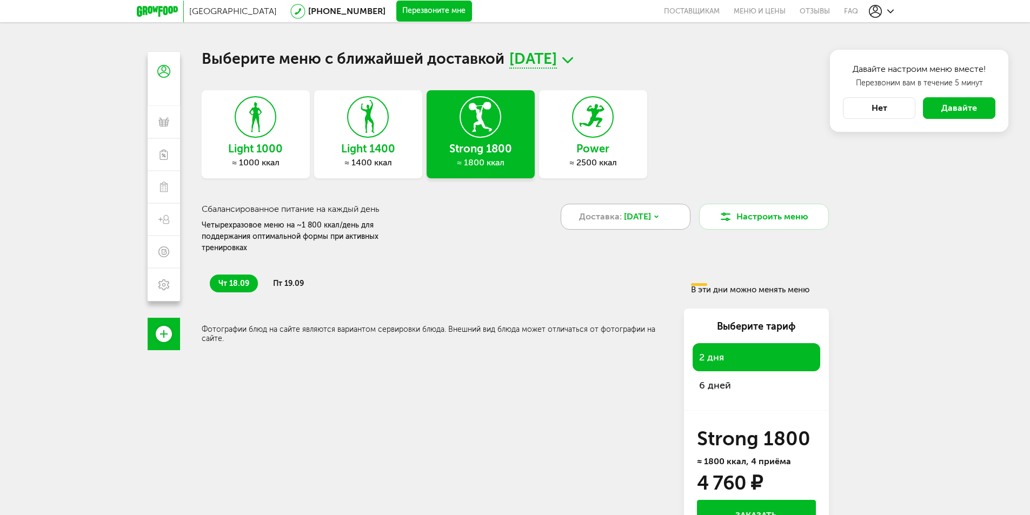
click at [643, 214] on span "[DATE]" at bounding box center [637, 216] width 27 height 13
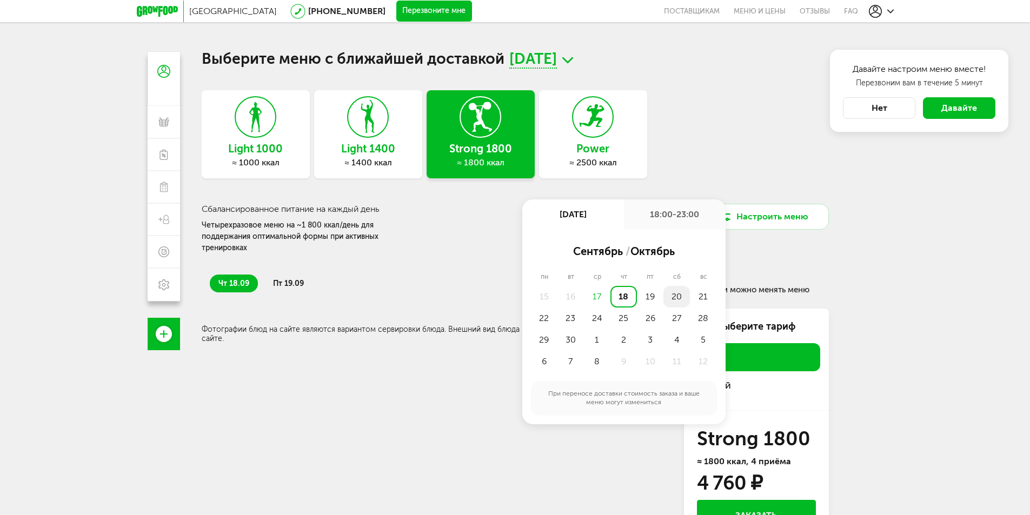
click at [672, 302] on div "20" at bounding box center [676, 297] width 26 height 22
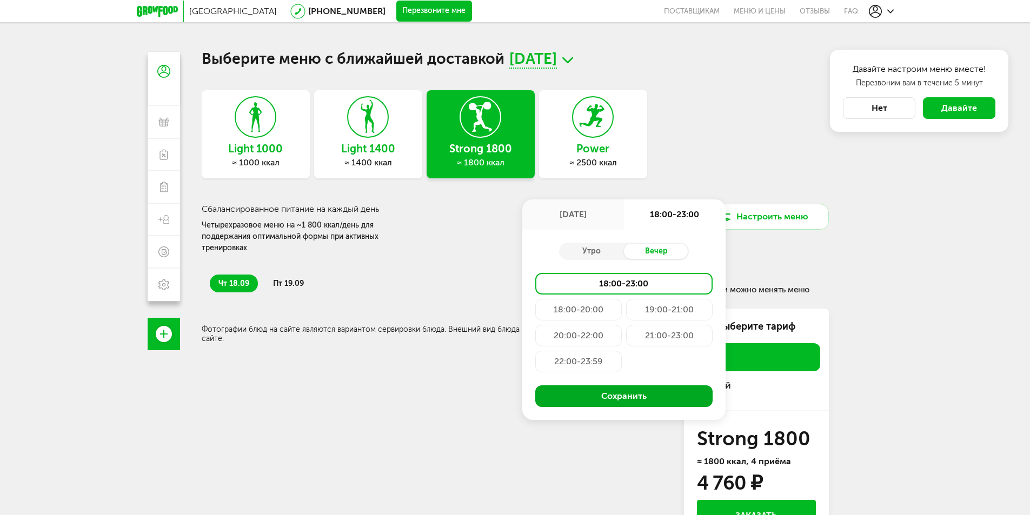
click at [612, 397] on button "Сохранить" at bounding box center [623, 396] width 177 height 22
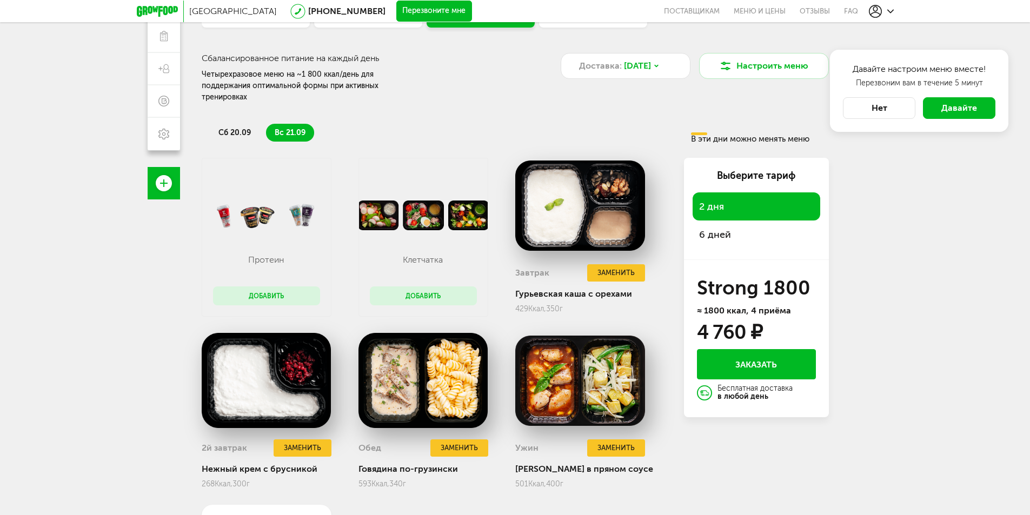
scroll to position [259, 0]
